Goal: Information Seeking & Learning: Check status

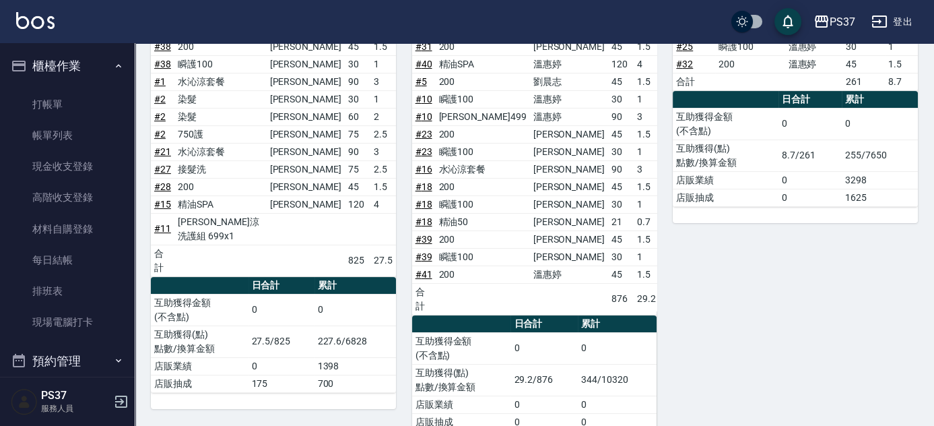
scroll to position [381, 0]
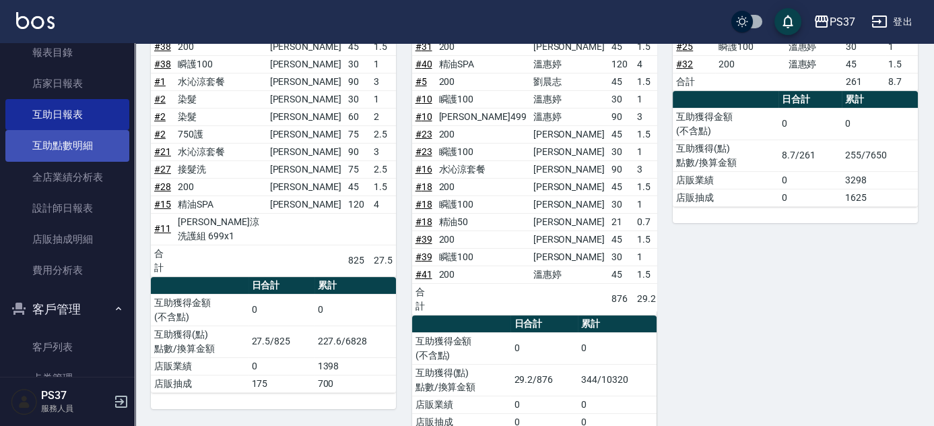
click at [59, 150] on link "互助點數明細" at bounding box center [67, 145] width 124 height 31
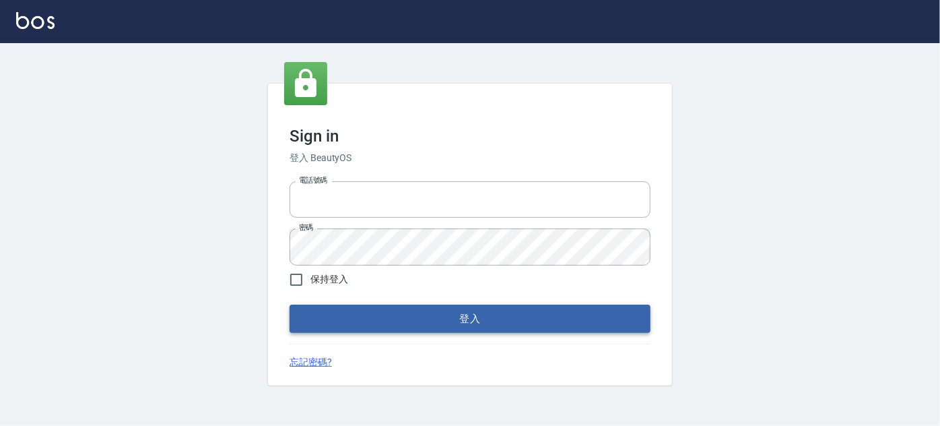
type input "037692666"
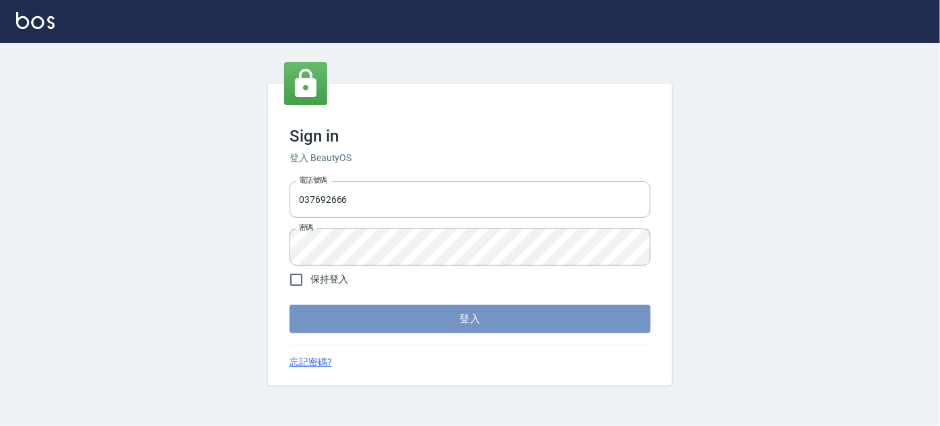
click at [424, 321] on button "登入" at bounding box center [470, 318] width 361 height 28
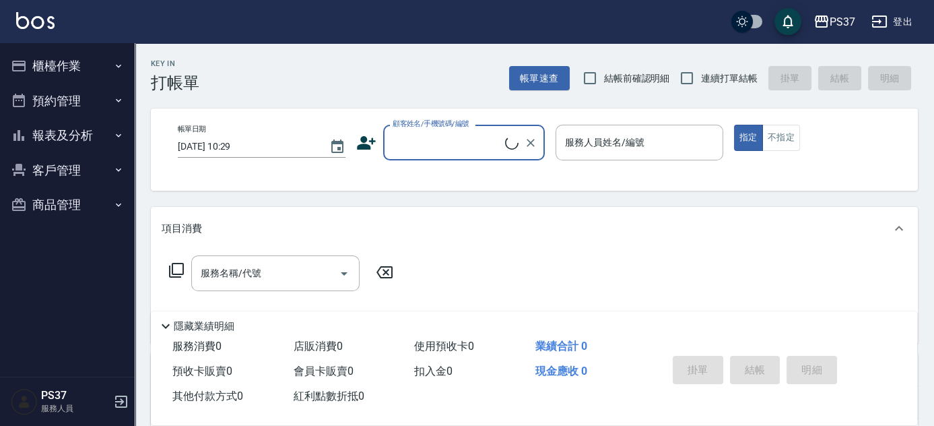
click at [38, 162] on button "客戶管理" at bounding box center [67, 170] width 124 height 35
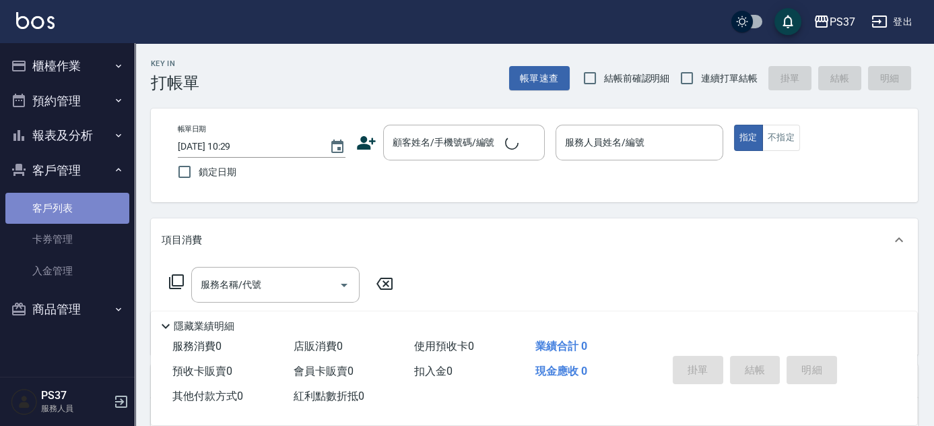
click at [75, 211] on link "客戶列表" at bounding box center [67, 208] width 124 height 31
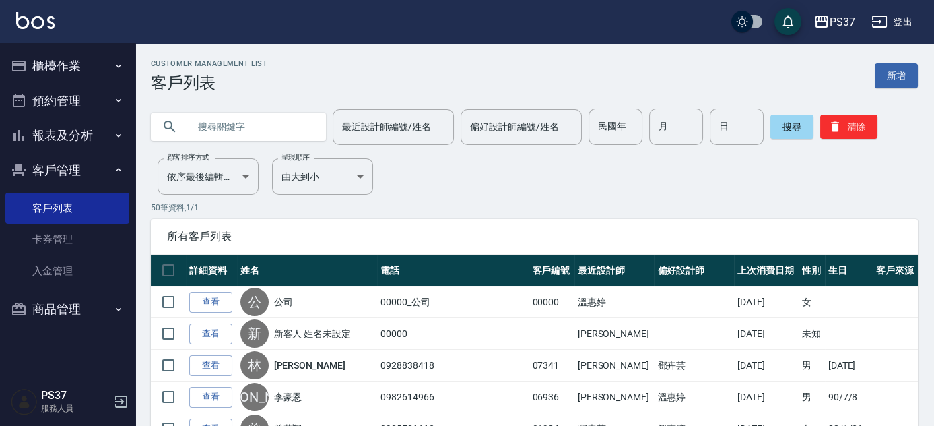
click at [79, 128] on button "報表及分析" at bounding box center [67, 135] width 124 height 35
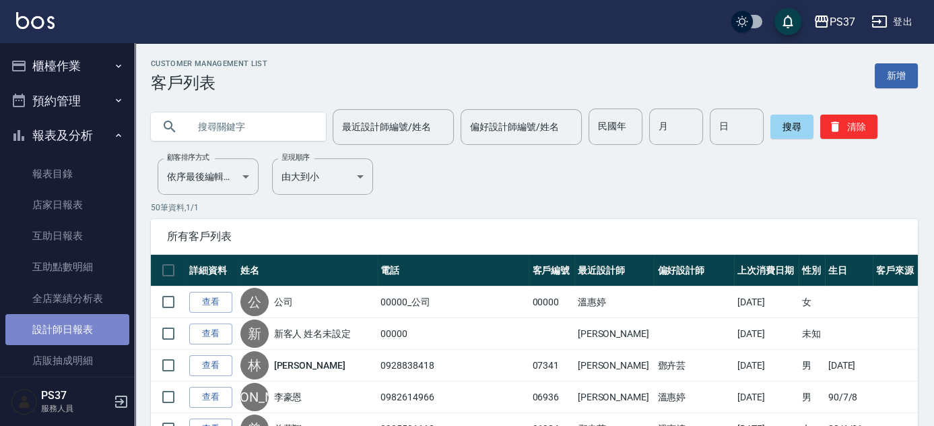
click at [73, 328] on link "設計師日報表" at bounding box center [67, 329] width 124 height 31
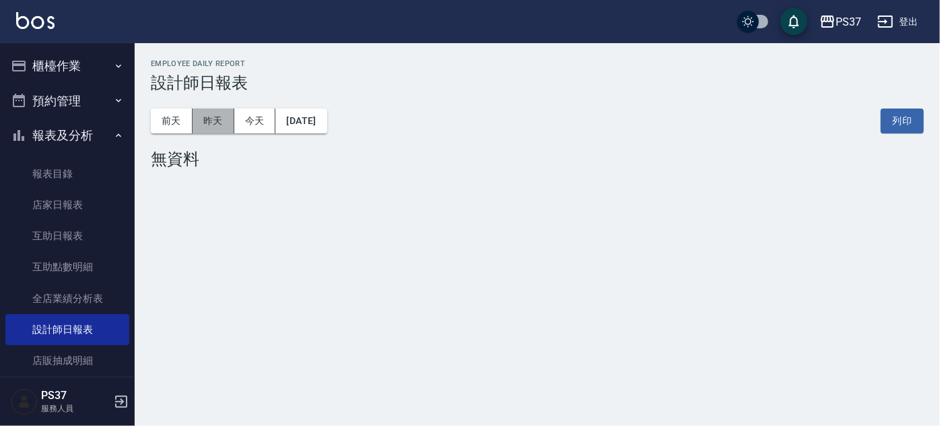
click at [216, 123] on button "昨天" at bounding box center [214, 120] width 42 height 25
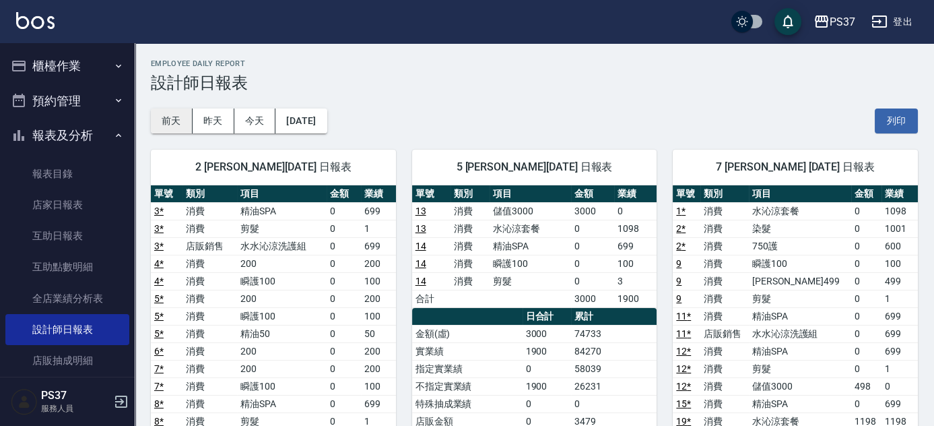
click at [174, 113] on button "前天" at bounding box center [172, 120] width 42 height 25
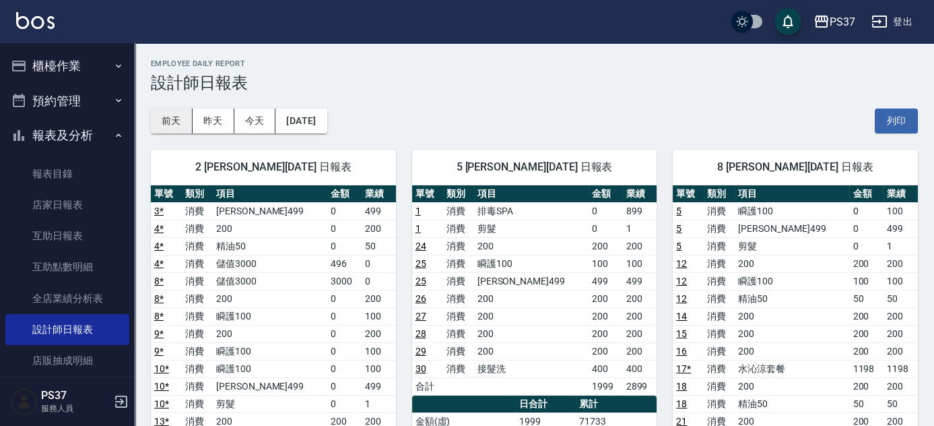
click at [159, 116] on button "前天" at bounding box center [172, 120] width 42 height 25
click at [354, 119] on div "前天 昨天 今天 2025/08/24 列印" at bounding box center [534, 120] width 767 height 57
click at [327, 123] on button "2025/08/24" at bounding box center [301, 120] width 51 height 25
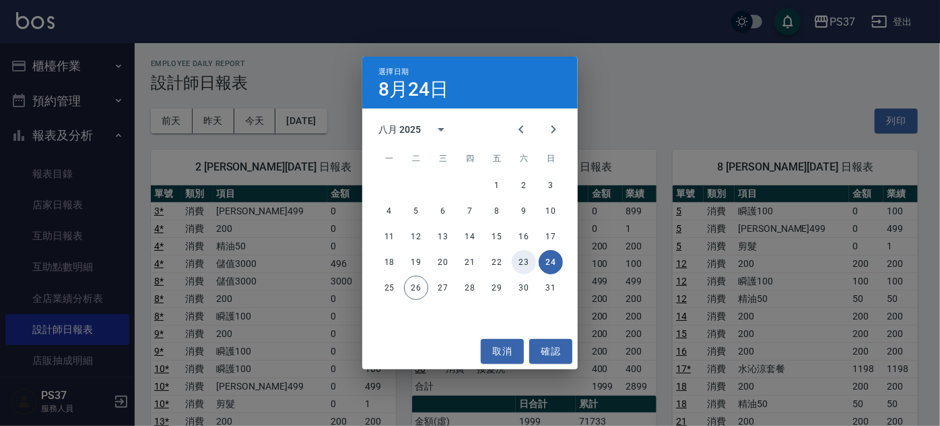
click at [529, 265] on button "23" at bounding box center [524, 262] width 24 height 24
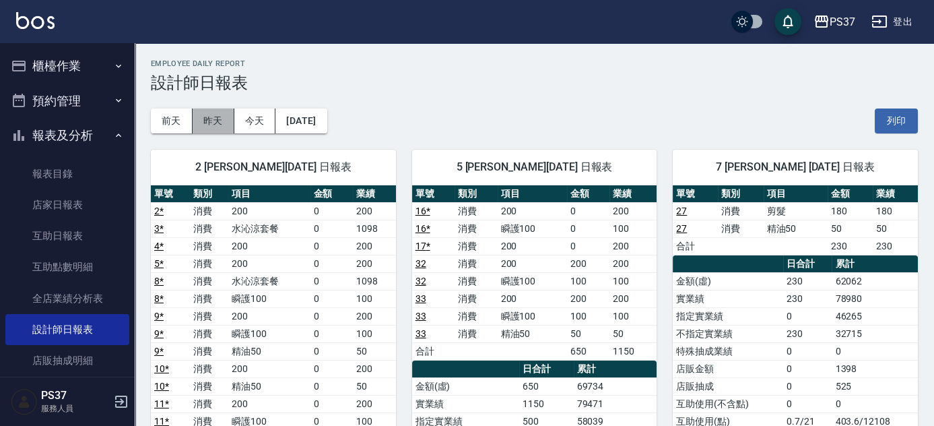
click at [214, 113] on button "昨天" at bounding box center [214, 120] width 42 height 25
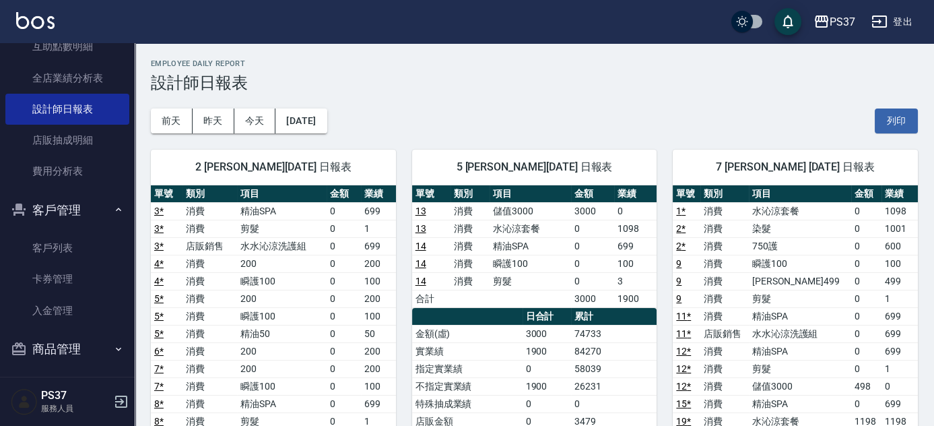
scroll to position [226, 0]
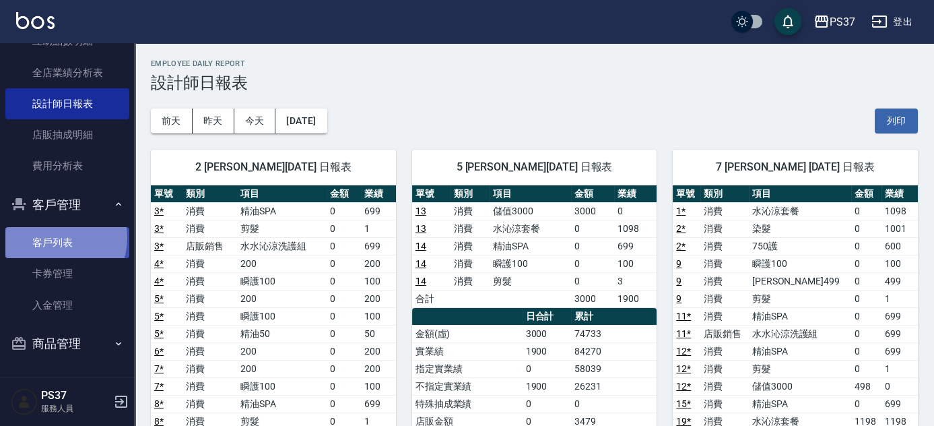
click at [56, 238] on link "客戶列表" at bounding box center [67, 242] width 124 height 31
